Goal: Navigation & Orientation: Find specific page/section

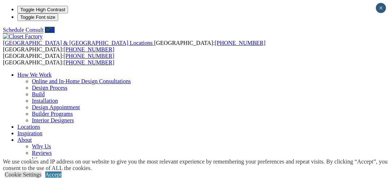
drag, startPoint x: 132, startPoint y: 14, endPoint x: 152, endPoint y: 17, distance: 20.2
click at [40, 124] on link "Locations" at bounding box center [28, 127] width 23 height 6
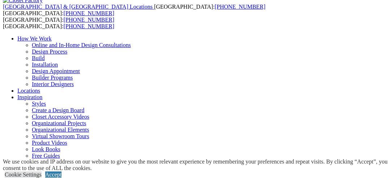
scroll to position [36, 0]
drag, startPoint x: 84, startPoint y: 115, endPoint x: 88, endPoint y: 107, distance: 8.7
drag, startPoint x: 170, startPoint y: 55, endPoint x: 173, endPoint y: 50, distance: 5.0
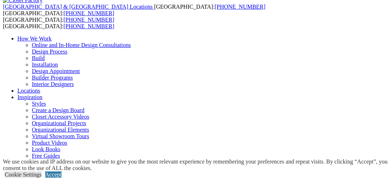
drag, startPoint x: 190, startPoint y: 101, endPoint x: 194, endPoint y: 100, distance: 4.1
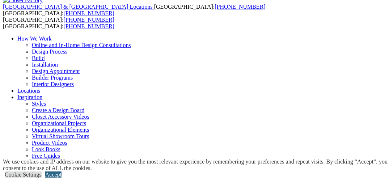
type input "*****"
click at [61, 171] on link "Accept" at bounding box center [53, 174] width 16 height 6
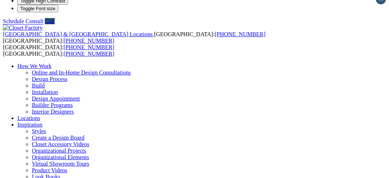
scroll to position [0, 0]
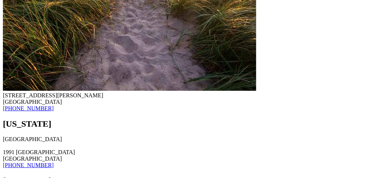
scroll to position [6453, 0]
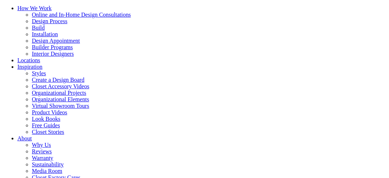
scroll to position [36, 0]
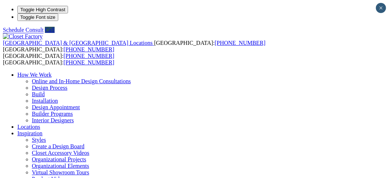
drag, startPoint x: 208, startPoint y: 64, endPoint x: 204, endPoint y: 64, distance: 4.3
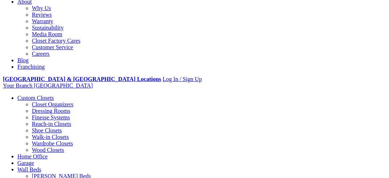
scroll to position [217, 0]
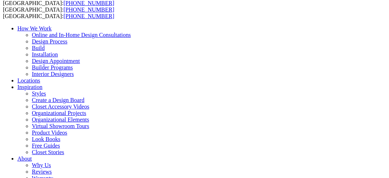
scroll to position [36, 0]
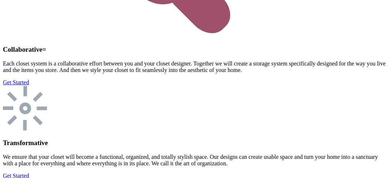
scroll to position [1953, 0]
